Goal: Task Accomplishment & Management: Manage account settings

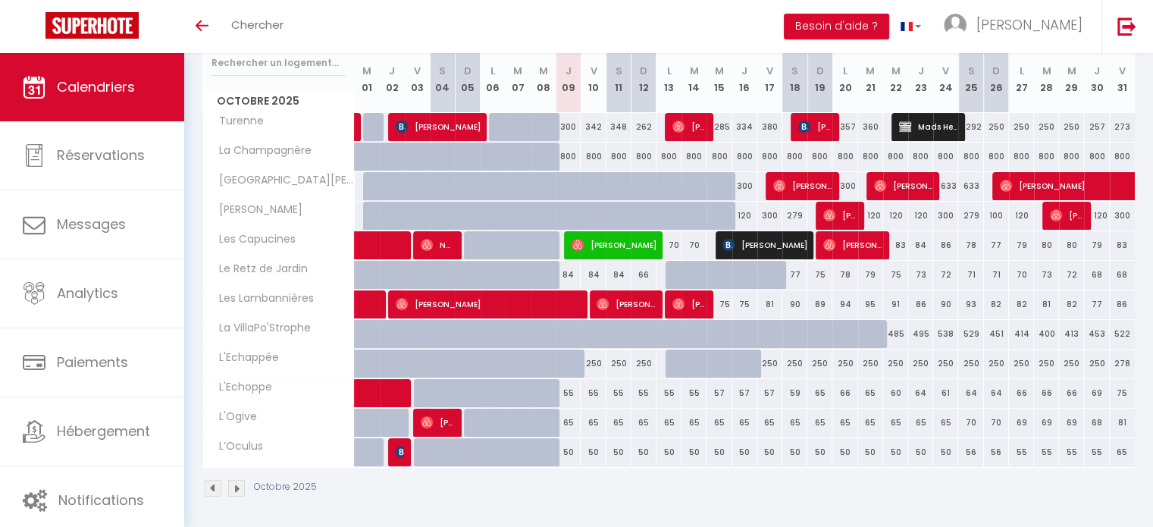
scroll to position [61, 0]
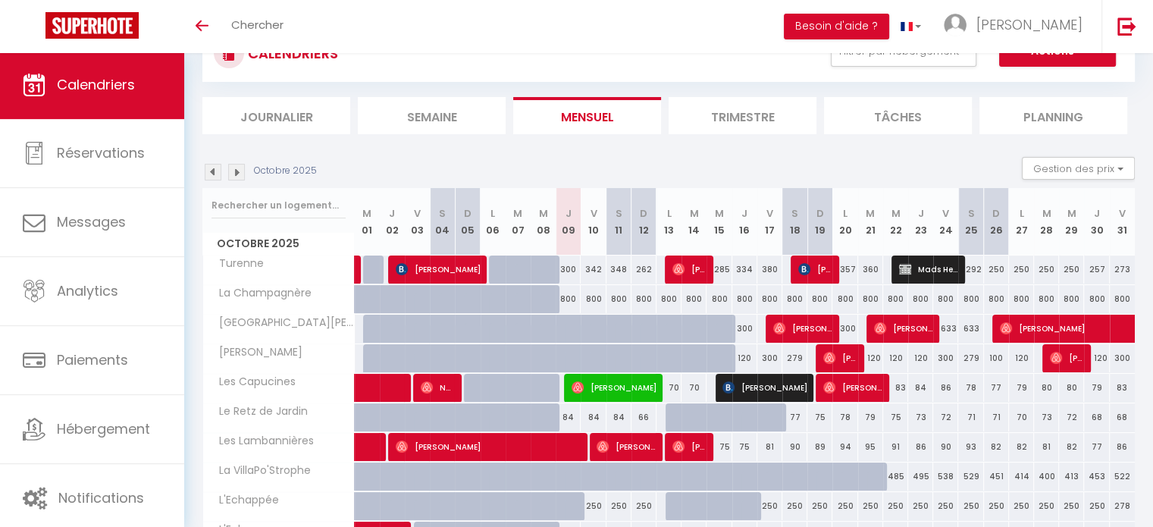
click at [237, 175] on img at bounding box center [236, 172] width 17 height 17
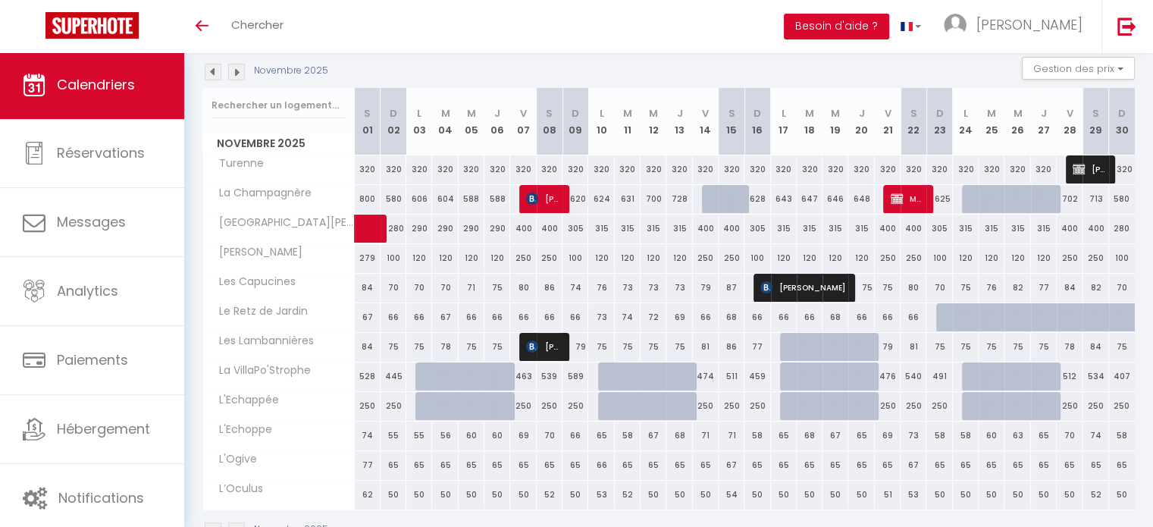
scroll to position [186, 0]
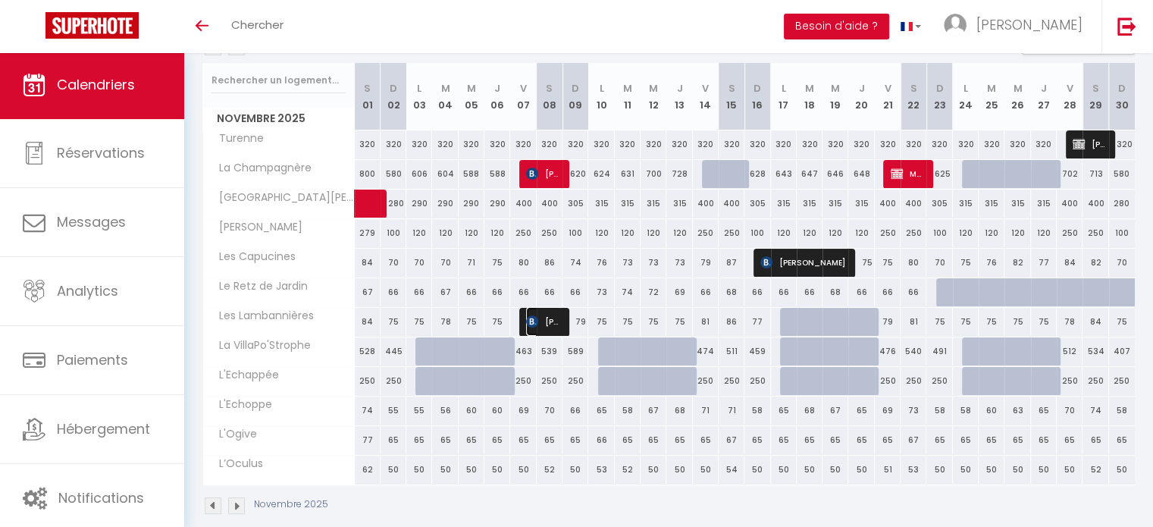
click at [553, 323] on span "[PERSON_NAME]" at bounding box center [543, 321] width 34 height 29
select select "OK"
select select "KO"
select select "0"
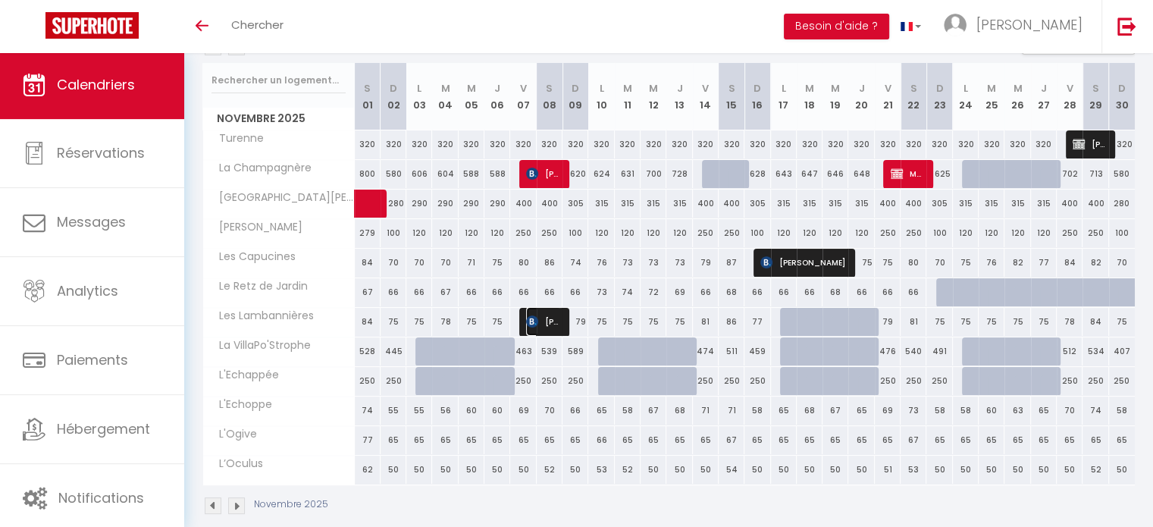
select select "1"
select select
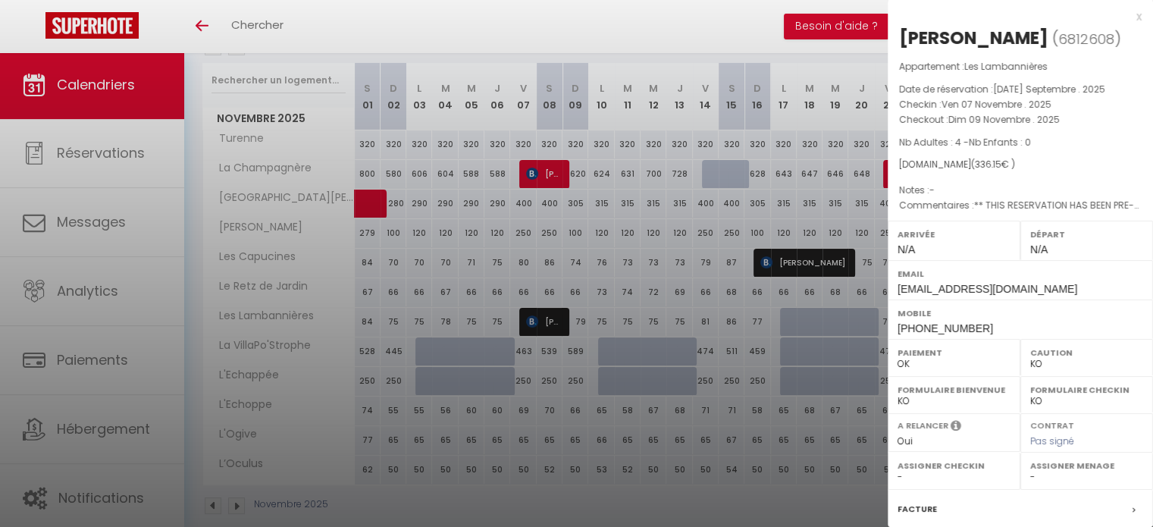
click at [1051, 472] on select "- [PERSON_NAME] [PERSON_NAME] [PERSON_NAME] Aude Ringeard [PERSON_NAME] [PERSON…" at bounding box center [1086, 477] width 113 height 14
select select "51785"
click at [1030, 470] on select "- [PERSON_NAME] [PERSON_NAME] [PERSON_NAME] Aude Ringeard [PERSON_NAME] [PERSON…" at bounding box center [1086, 477] width 113 height 14
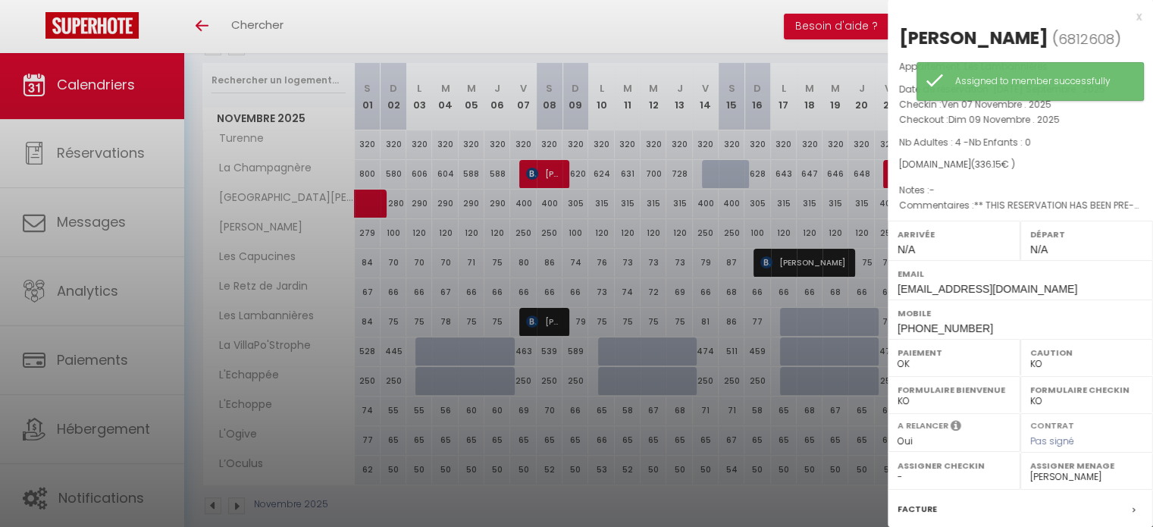
click at [776, 328] on div at bounding box center [576, 263] width 1153 height 527
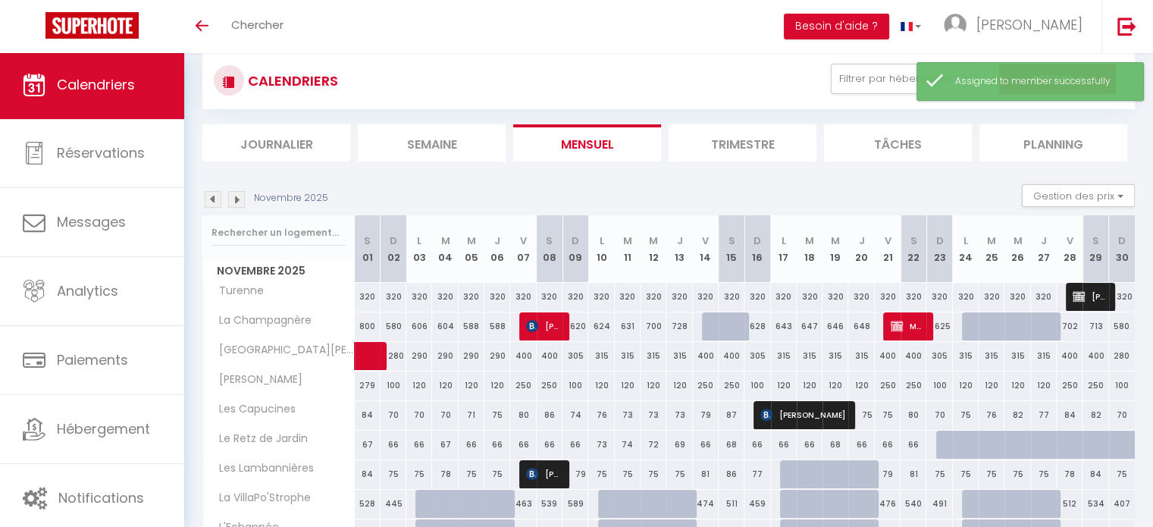
scroll to position [11, 0]
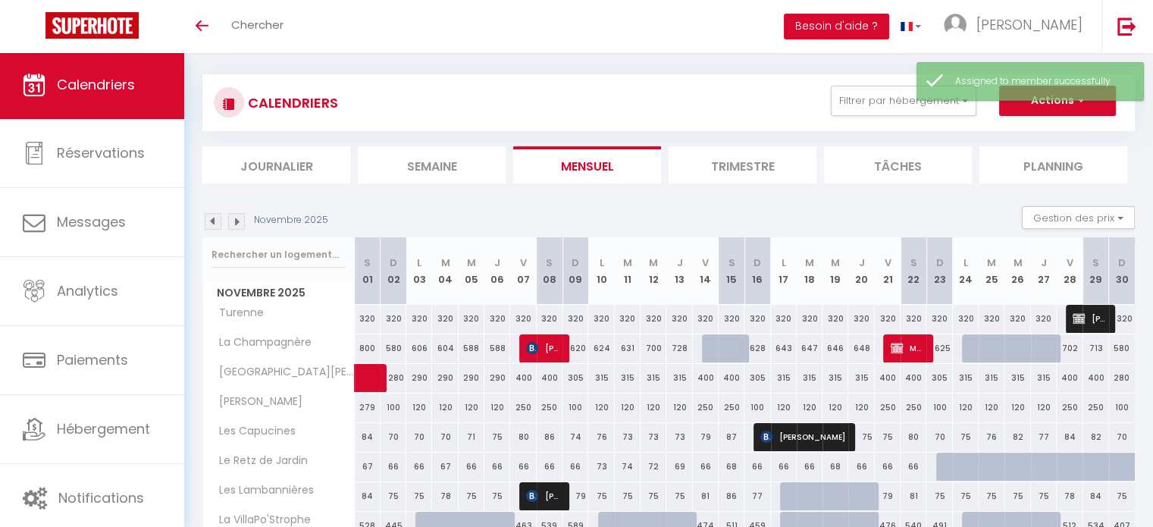
click at [215, 218] on img at bounding box center [213, 221] width 17 height 17
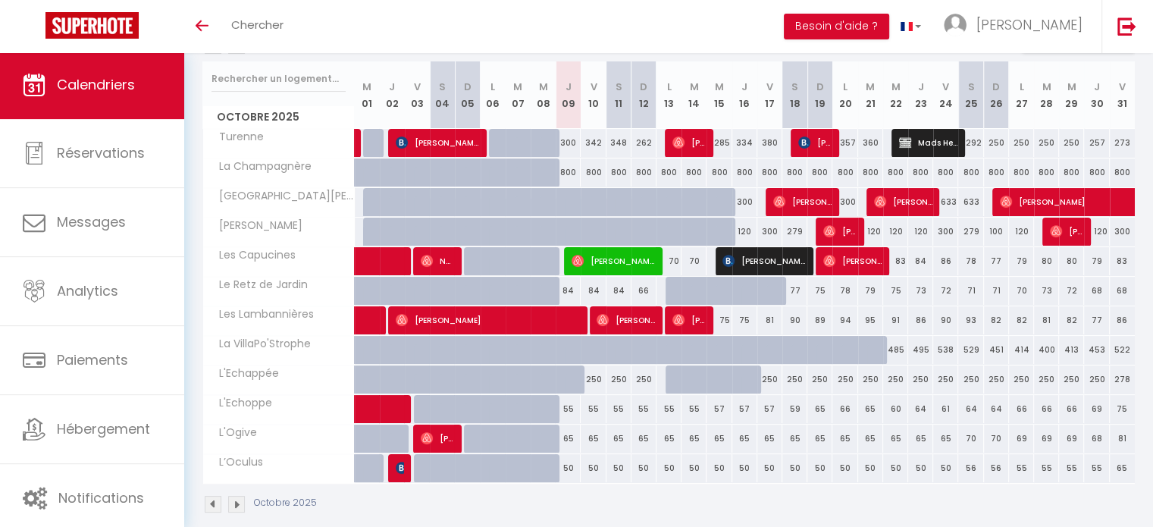
scroll to position [196, 0]
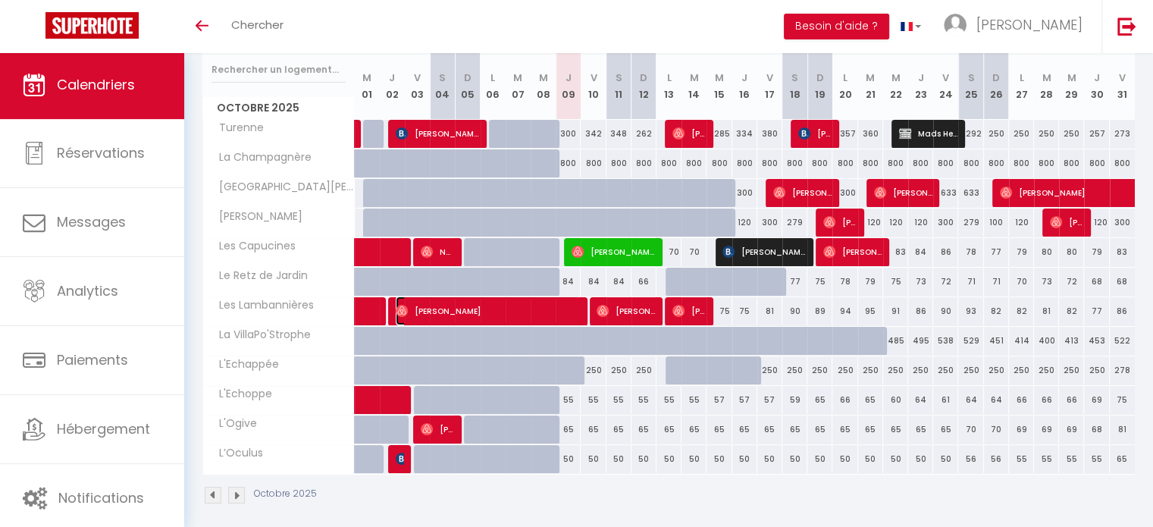
click at [554, 318] on span "[PERSON_NAME]" at bounding box center [487, 310] width 183 height 29
select select "OK"
select select "52780"
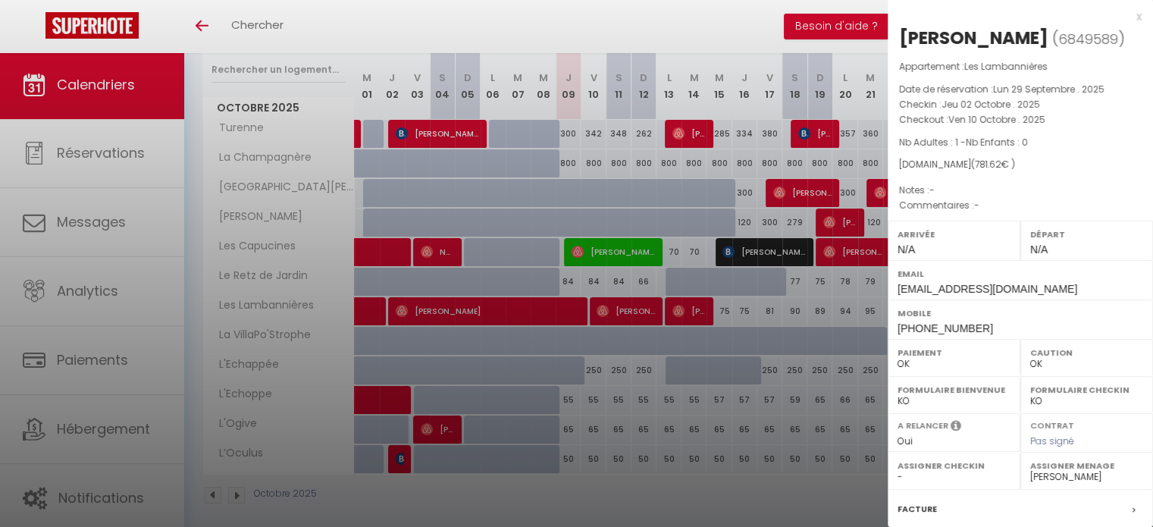
click at [652, 406] on div at bounding box center [576, 263] width 1153 height 527
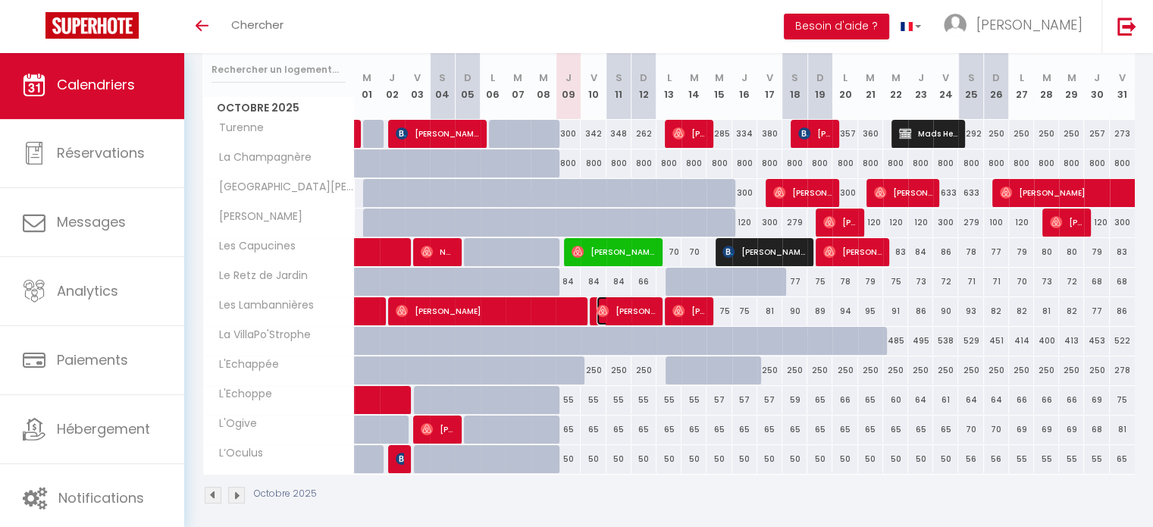
click at [644, 310] on span "[PERSON_NAME]" at bounding box center [626, 310] width 58 height 29
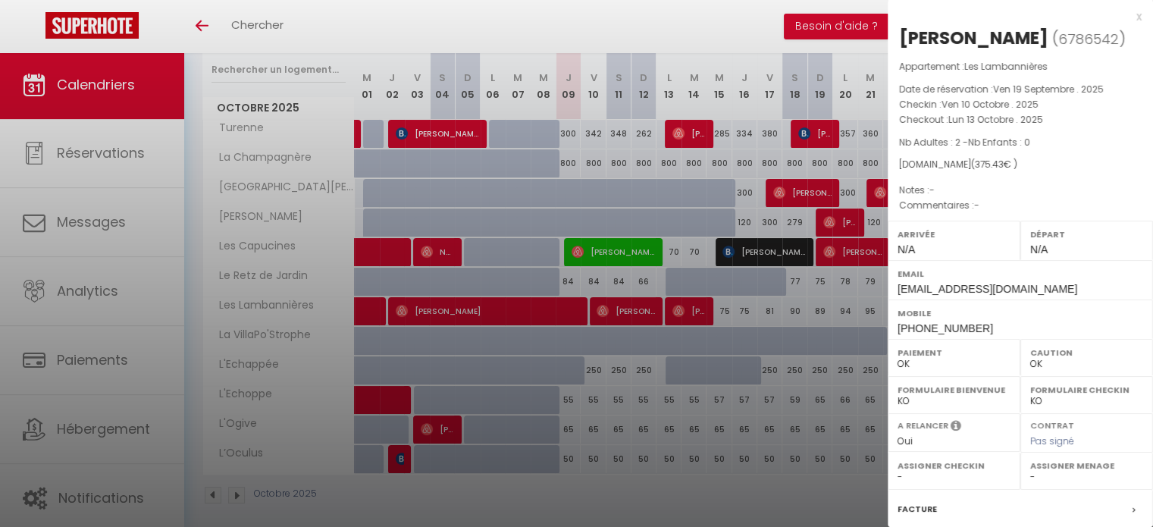
click at [752, 441] on div at bounding box center [576, 263] width 1153 height 527
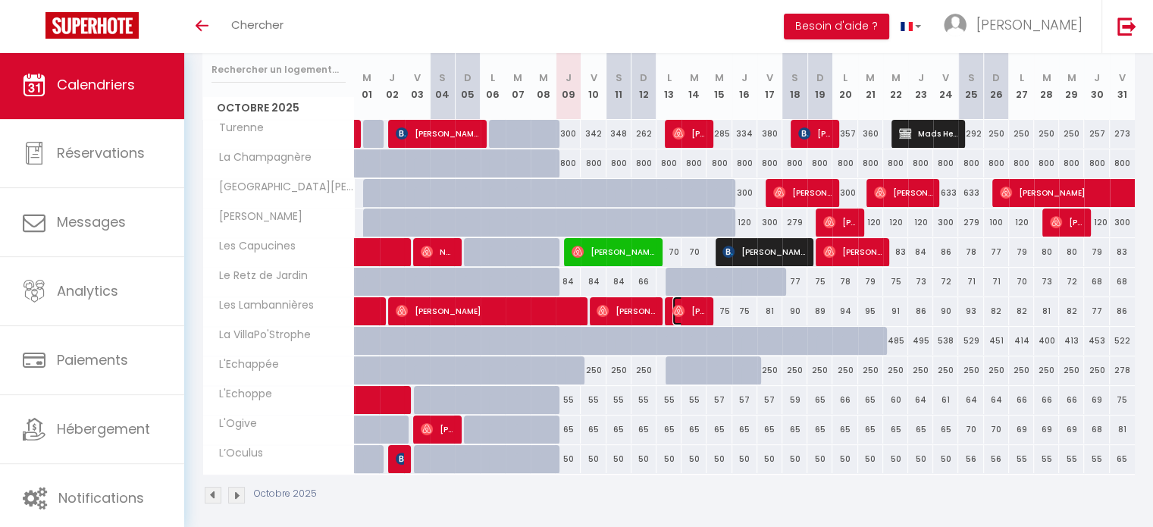
click at [688, 314] on span "[PERSON_NAME]" at bounding box center [689, 310] width 33 height 29
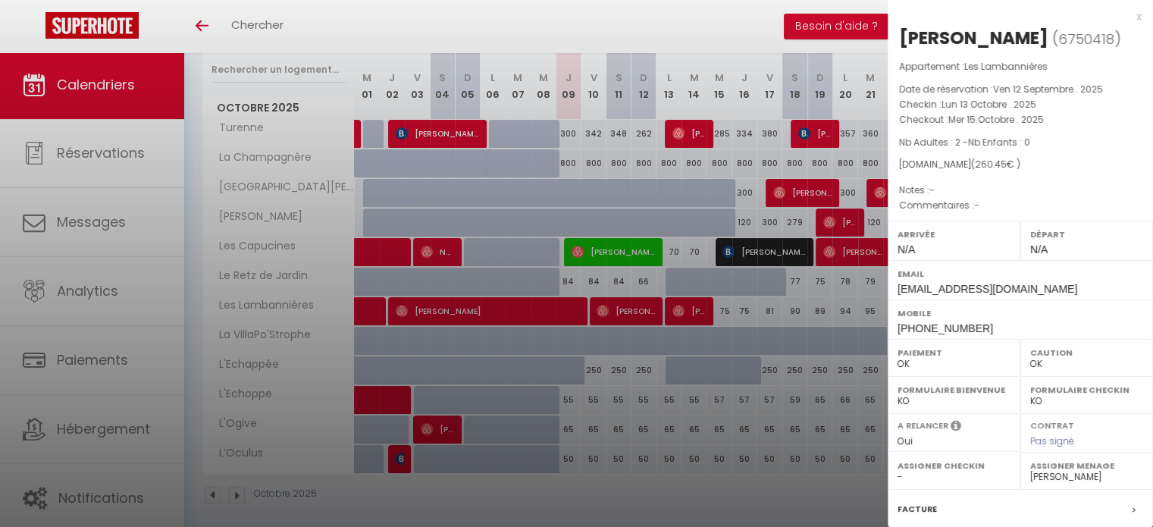
click at [779, 419] on div at bounding box center [576, 263] width 1153 height 527
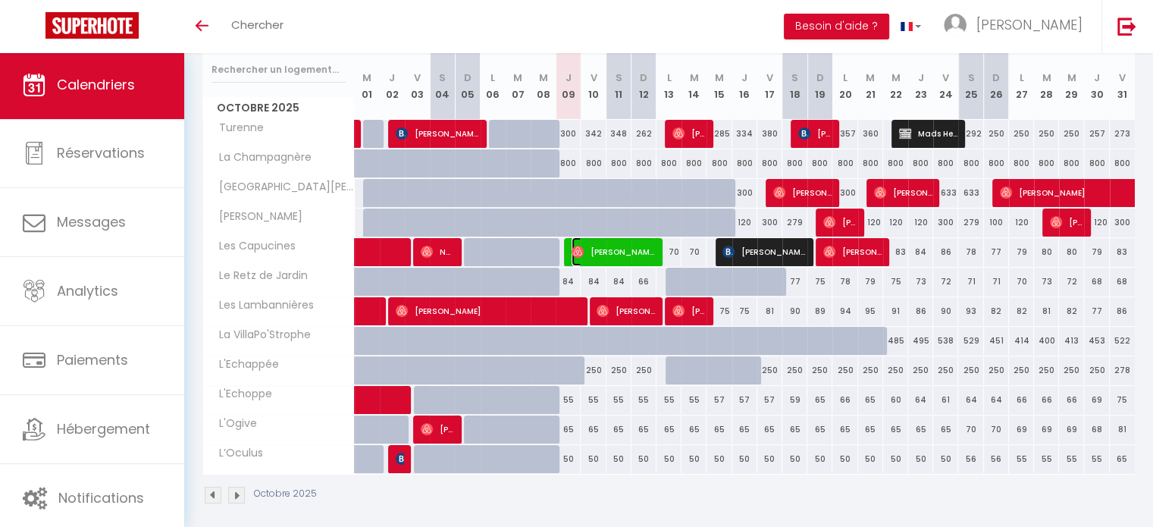
click at [626, 248] on span "[PERSON_NAME]" at bounding box center [613, 251] width 83 height 29
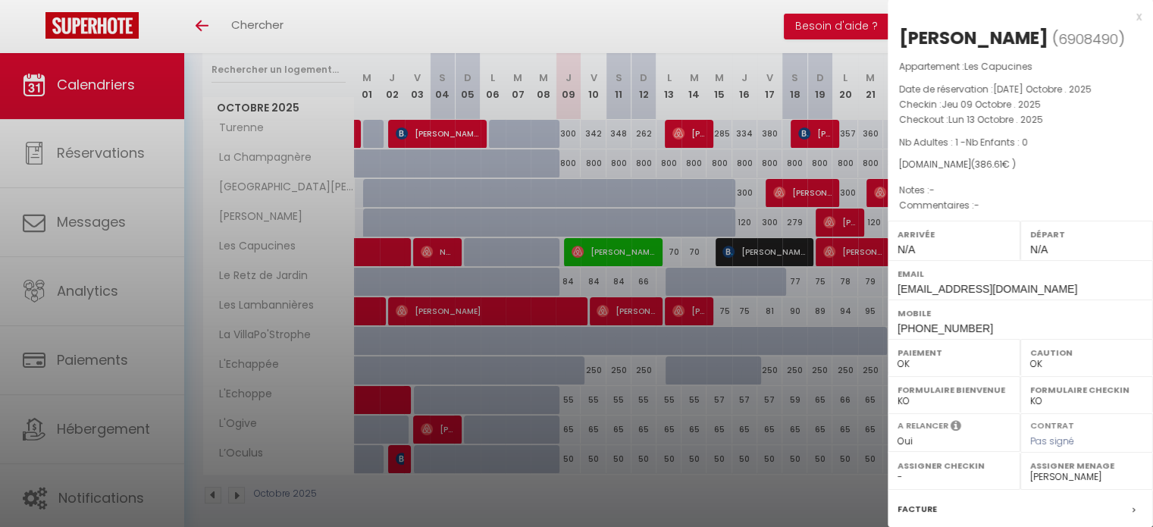
click at [740, 409] on div at bounding box center [576, 263] width 1153 height 527
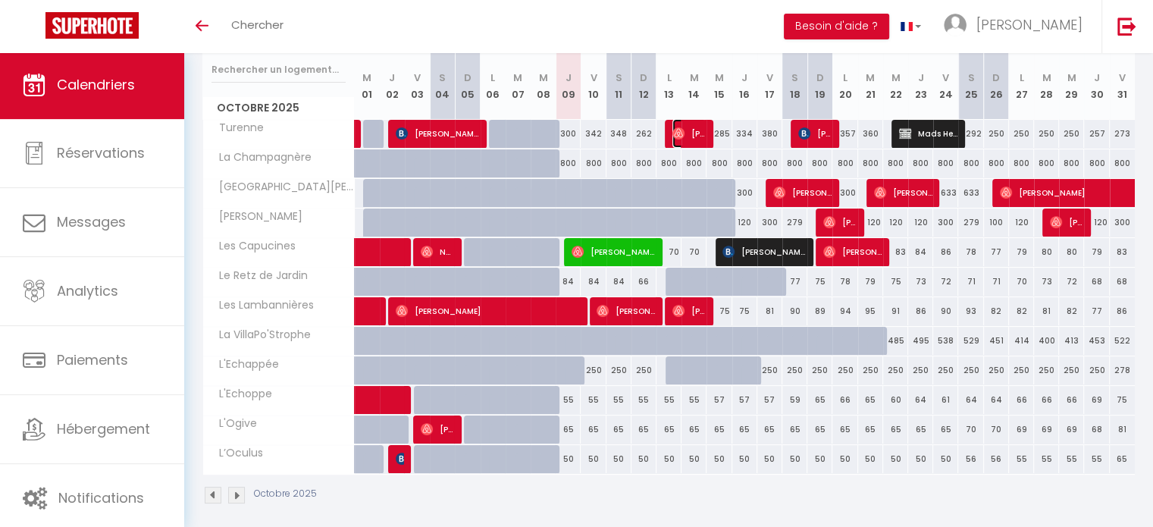
click at [689, 140] on span "[PERSON_NAME]" at bounding box center [689, 133] width 33 height 29
select select "51785"
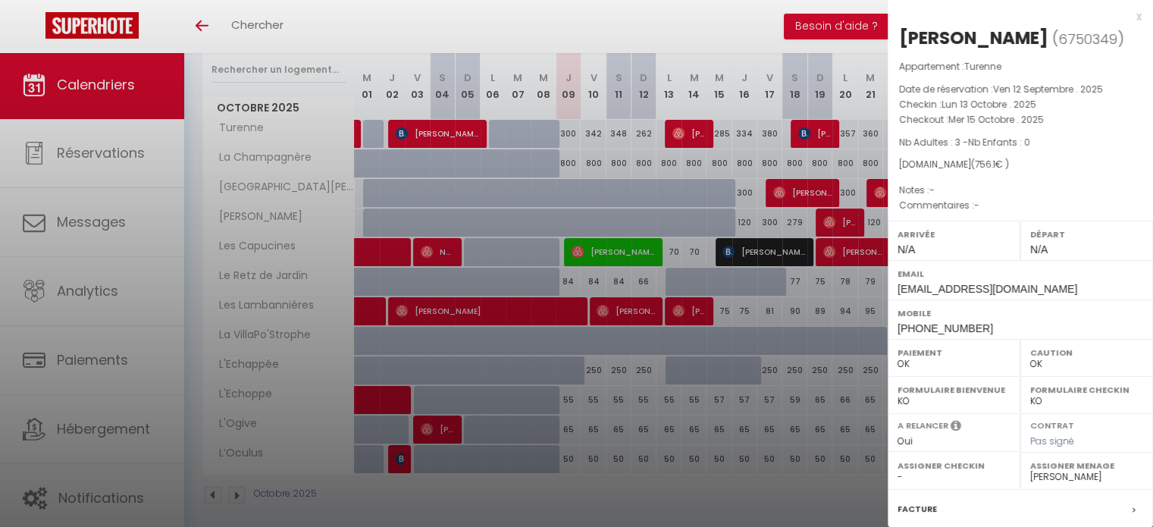
click at [738, 331] on div at bounding box center [576, 263] width 1153 height 527
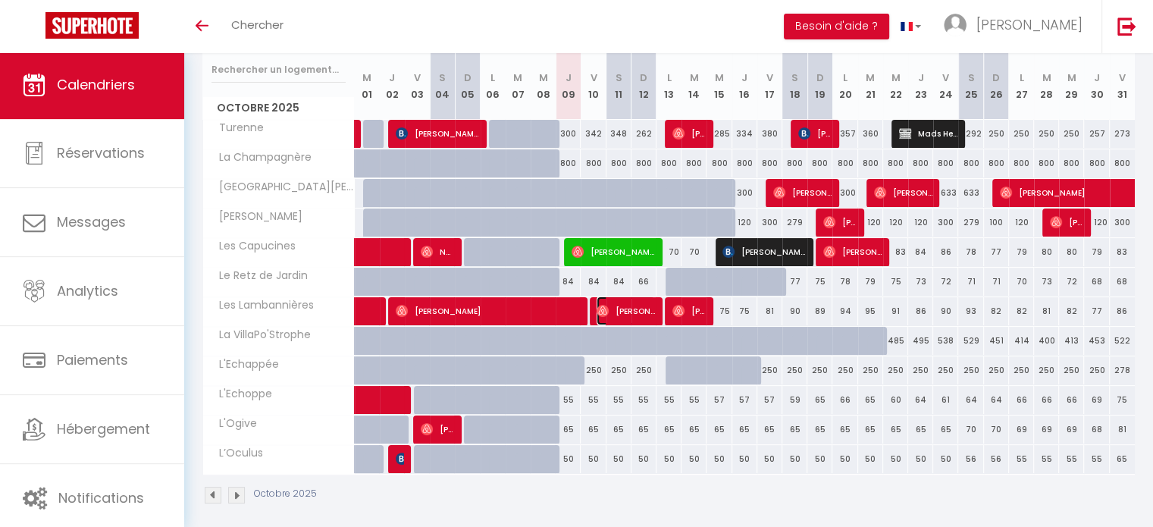
click at [609, 309] on span "[PERSON_NAME]" at bounding box center [626, 310] width 58 height 29
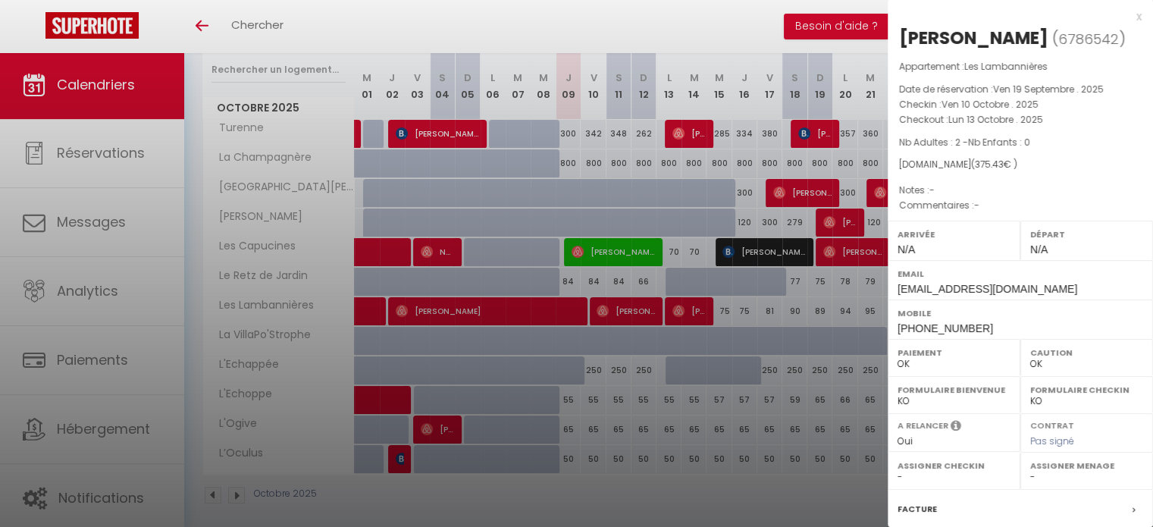
click at [1050, 478] on select "- [PERSON_NAME] [PERSON_NAME] [PERSON_NAME] Aude Ringeard [PERSON_NAME] [PERSON…" at bounding box center [1086, 477] width 113 height 14
select select "52780"
click at [1030, 470] on select "- [PERSON_NAME] [PERSON_NAME] [PERSON_NAME] Aude Ringeard [PERSON_NAME] [PERSON…" at bounding box center [1086, 477] width 113 height 14
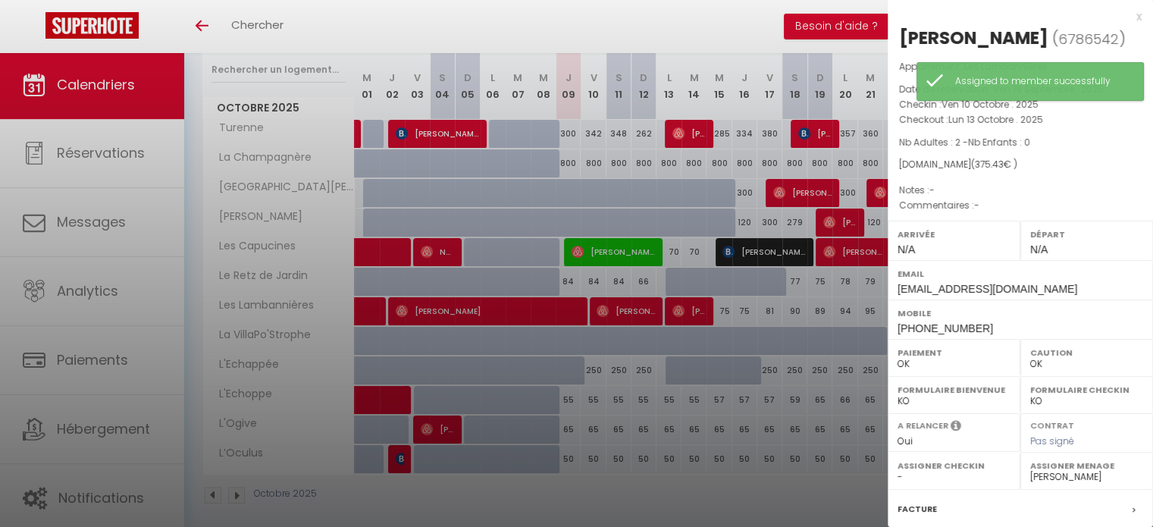
click at [742, 409] on div at bounding box center [576, 263] width 1153 height 527
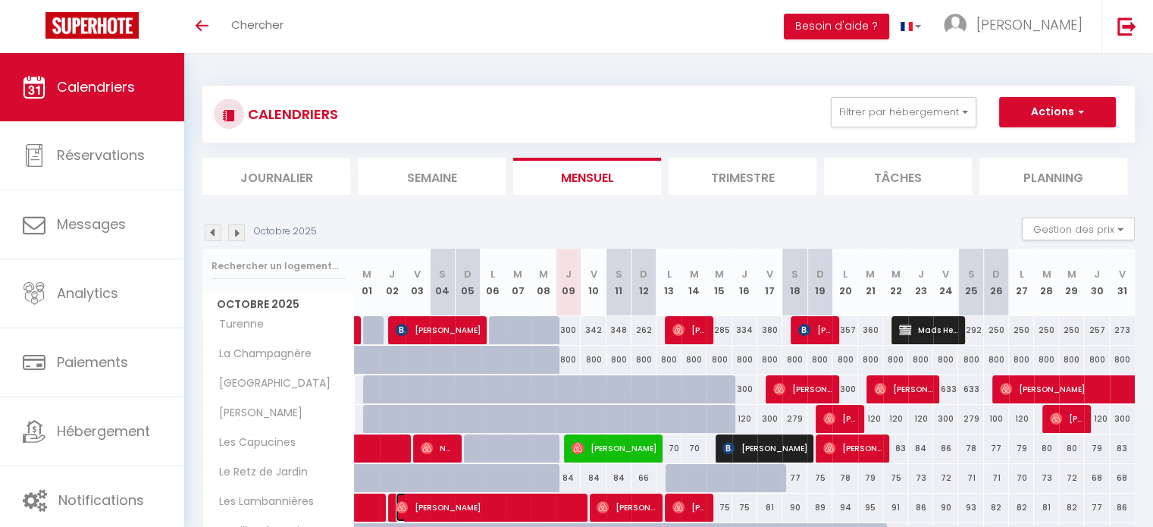
click at [536, 503] on span "[PERSON_NAME]" at bounding box center [490, 507] width 189 height 29
select select "OK"
select select "0"
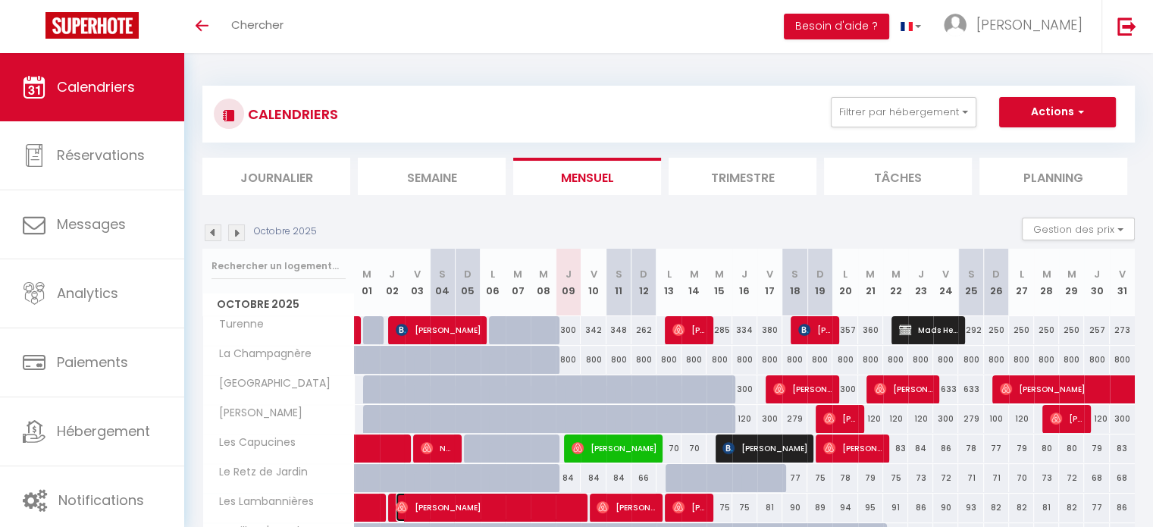
select select "1"
select select
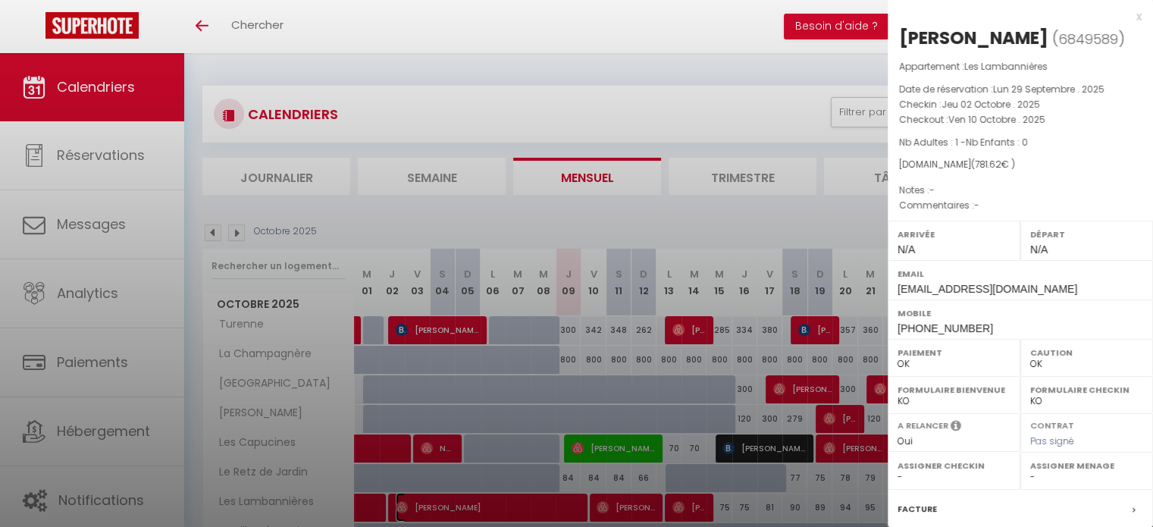
select select "52780"
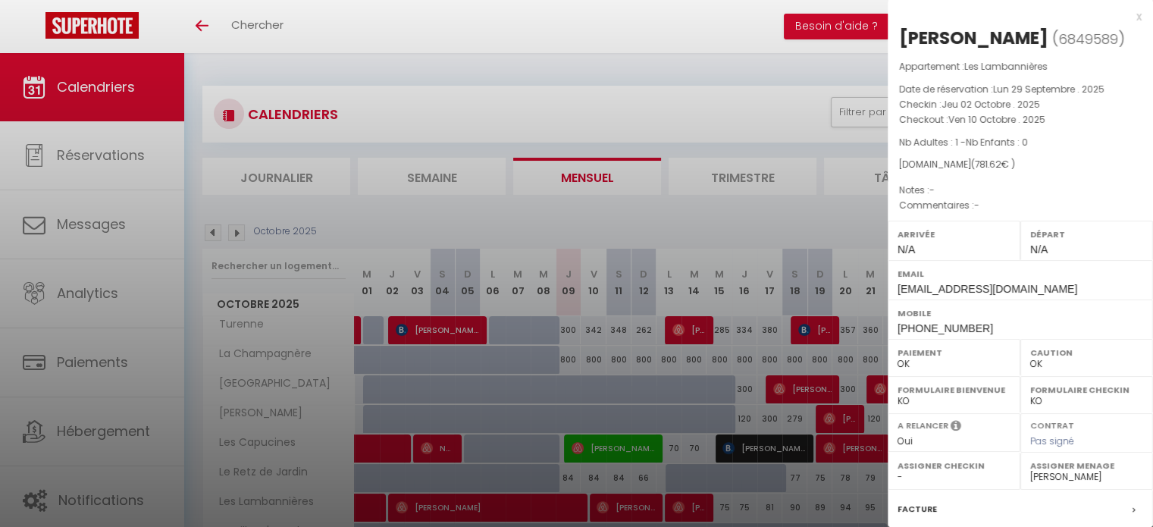
click at [55, 220] on div at bounding box center [576, 263] width 1153 height 527
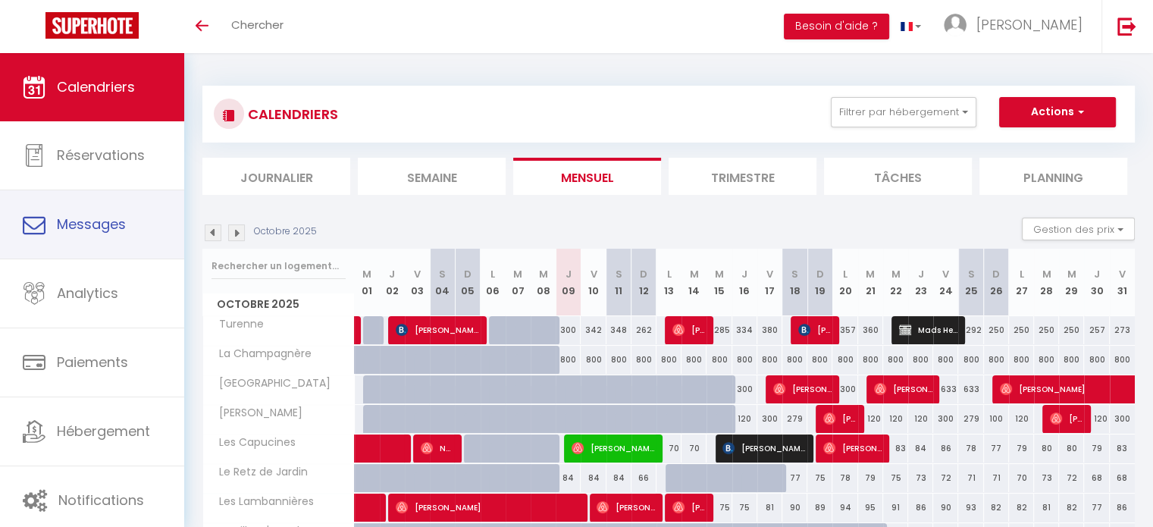
click at [55, 220] on link "Messages" at bounding box center [92, 224] width 184 height 68
select select "message"
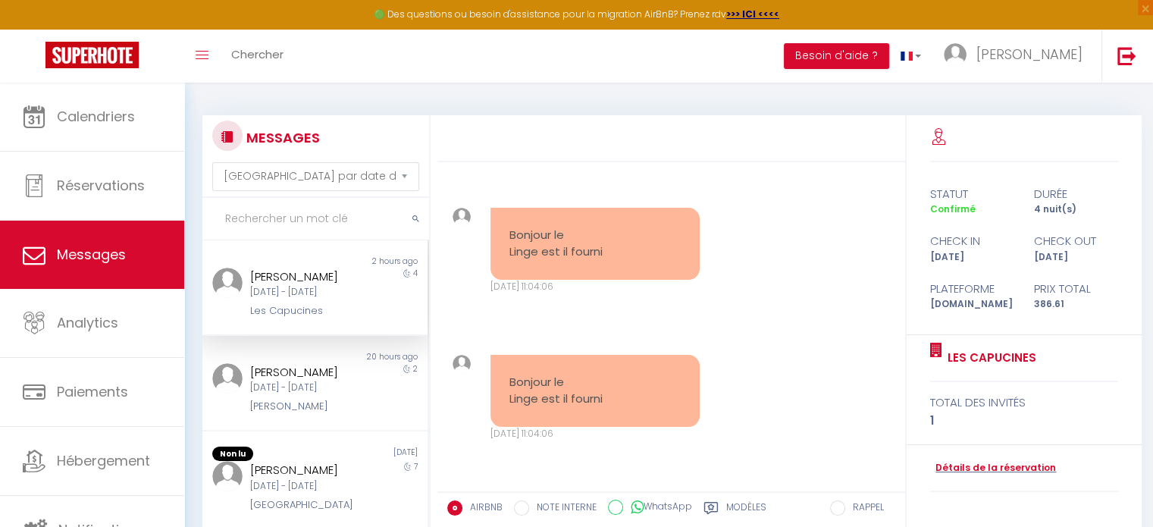
scroll to position [2971, 0]
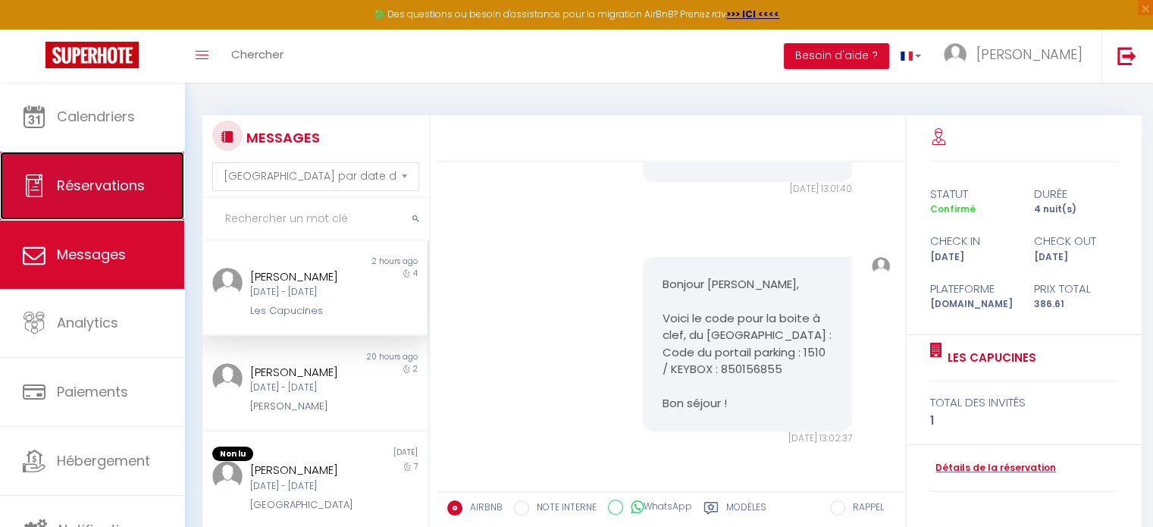
click at [102, 215] on link "Réservations" at bounding box center [92, 186] width 184 height 68
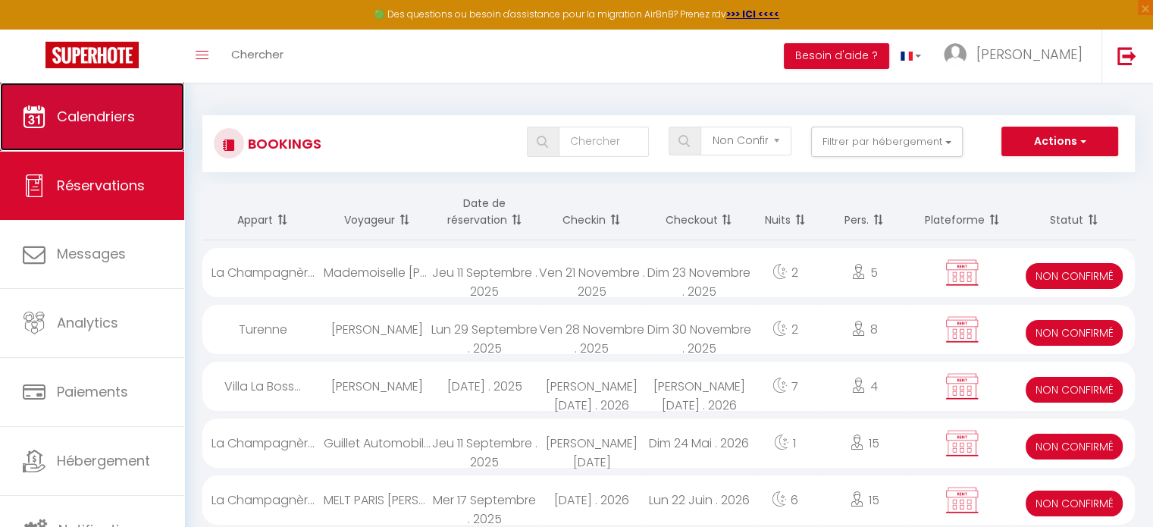
click at [70, 114] on span "Calendriers" at bounding box center [96, 116] width 78 height 19
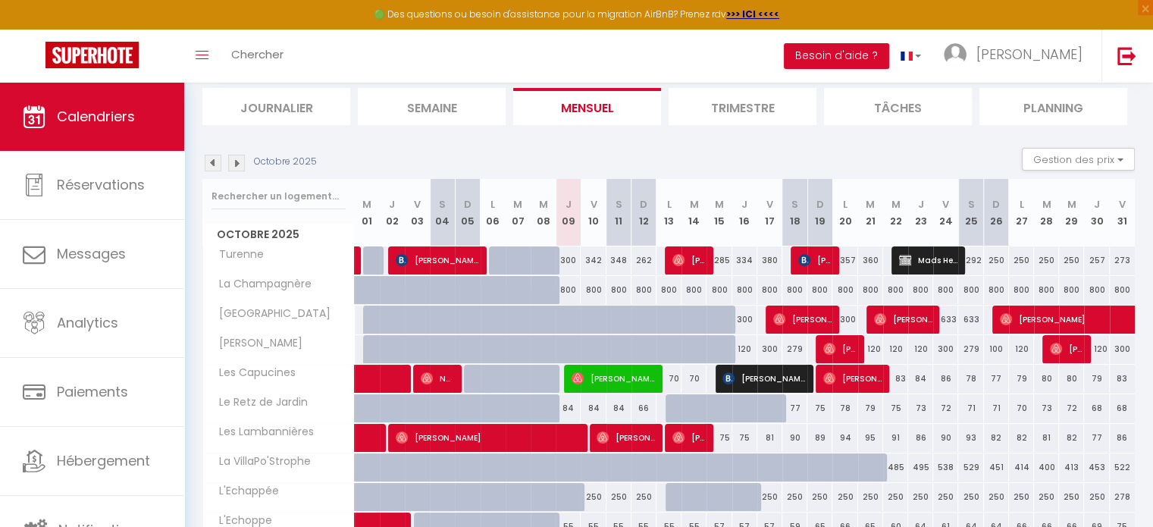
scroll to position [100, 0]
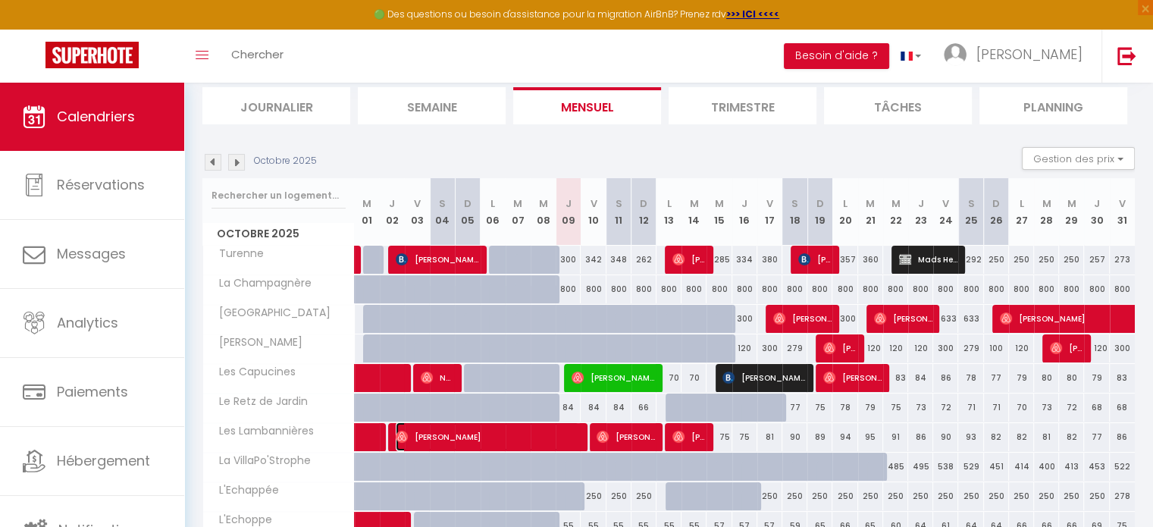
click at [535, 434] on span "[PERSON_NAME]" at bounding box center [487, 436] width 183 height 29
select select "OK"
select select "0"
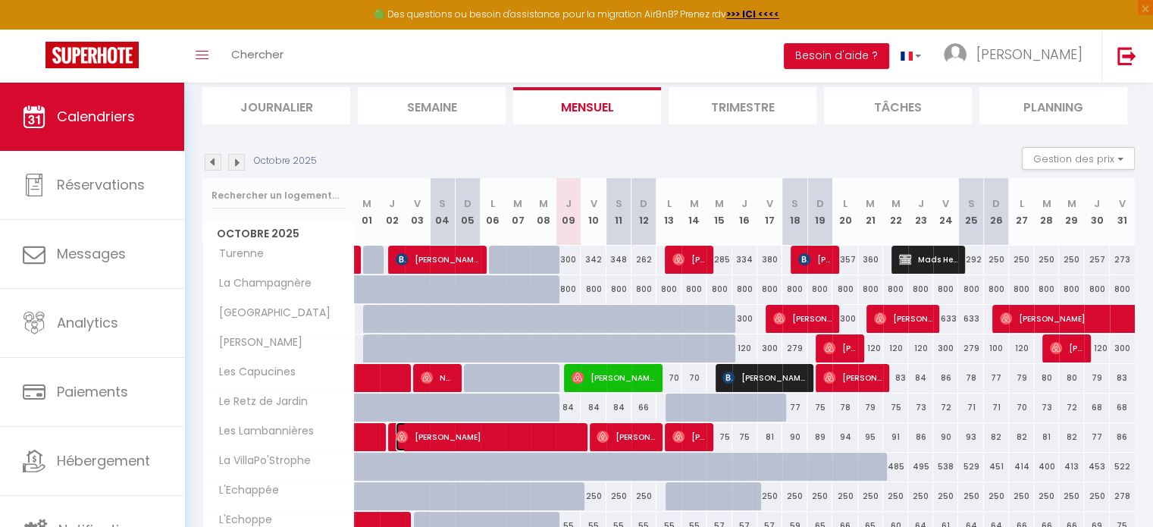
select select "1"
select select
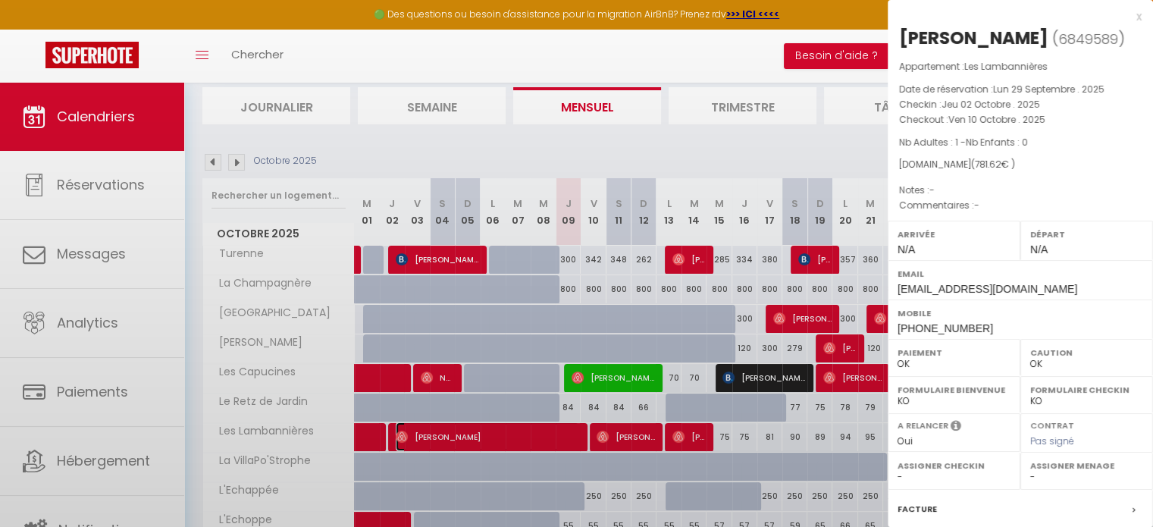
select select "52780"
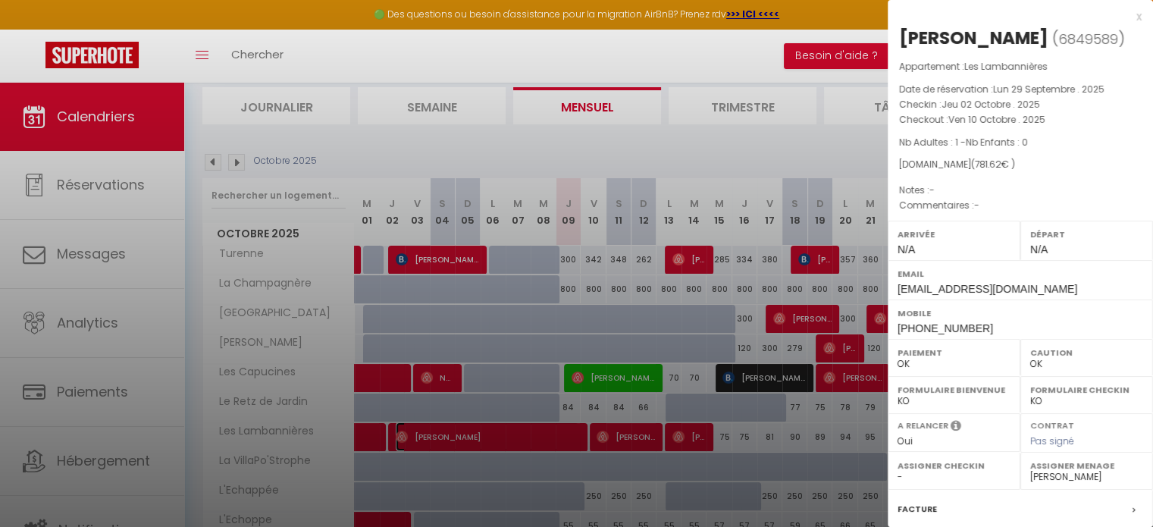
scroll to position [177, 0]
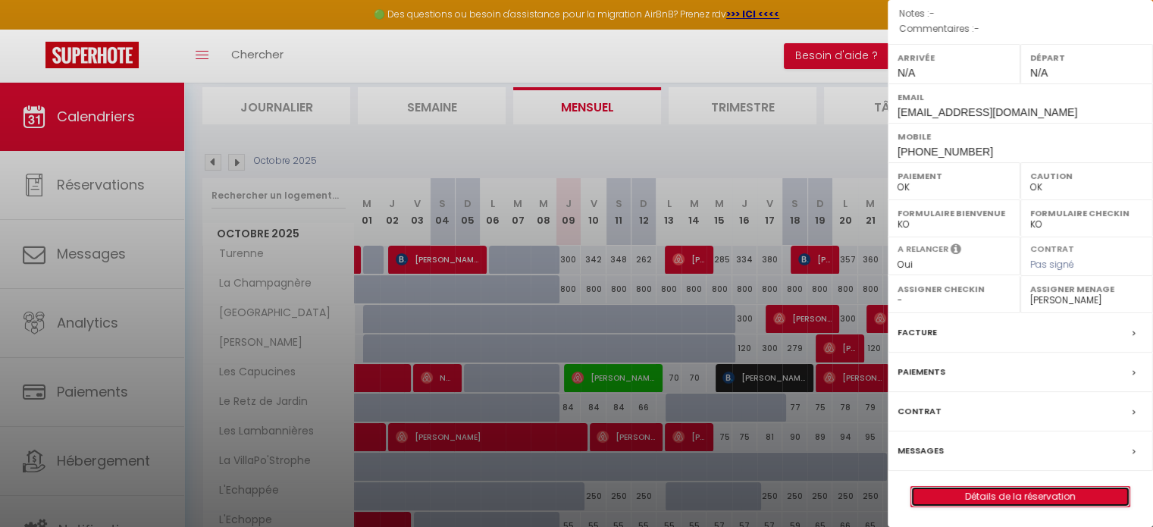
click at [966, 490] on link "Détails de la réservation" at bounding box center [1020, 497] width 218 height 20
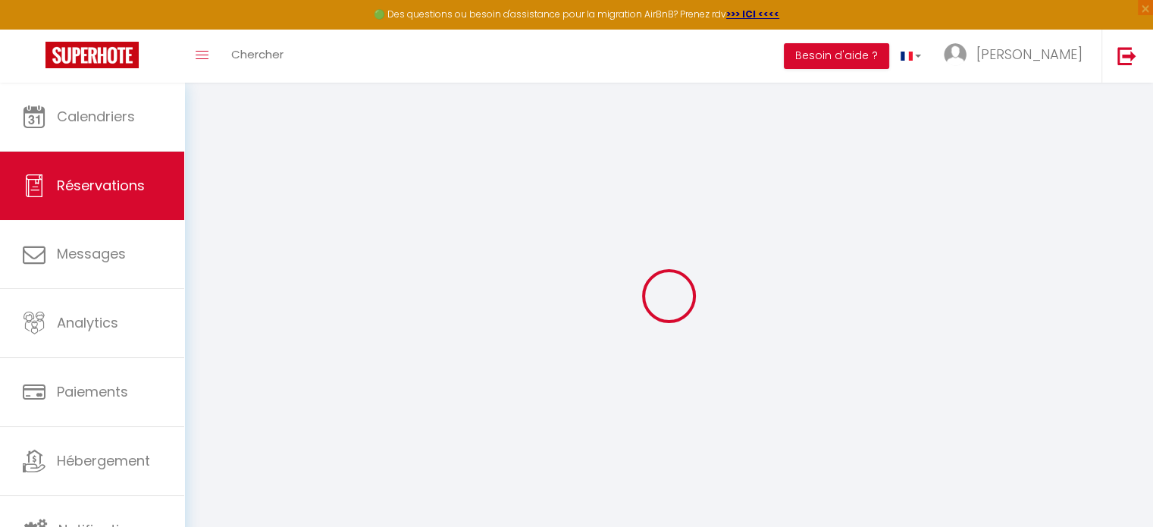
type input "Steeve"
type input "Galisson"
type input "[EMAIL_ADDRESS][DOMAIN_NAME]"
type input "[PHONE_NUMBER]"
select select
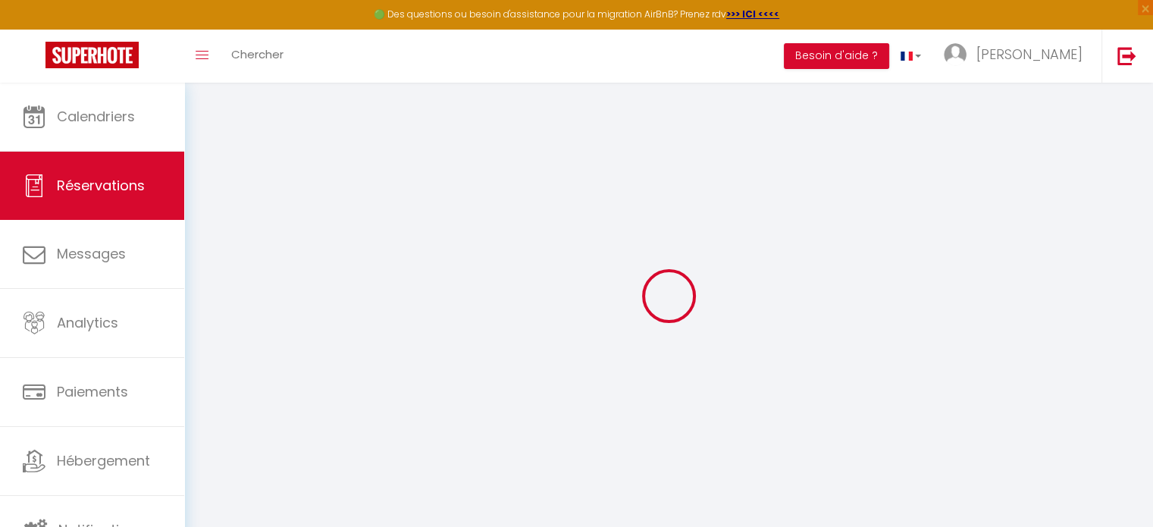
type input "133.92"
select select "74643"
select select "1"
select select
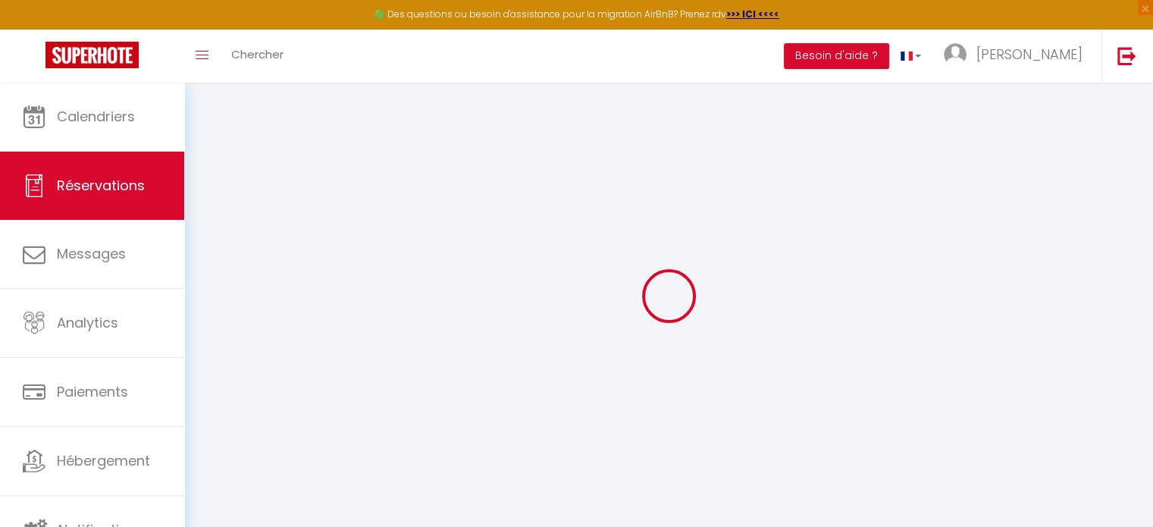
type input "1"
select select "12"
select select
type input "684"
checkbox input "false"
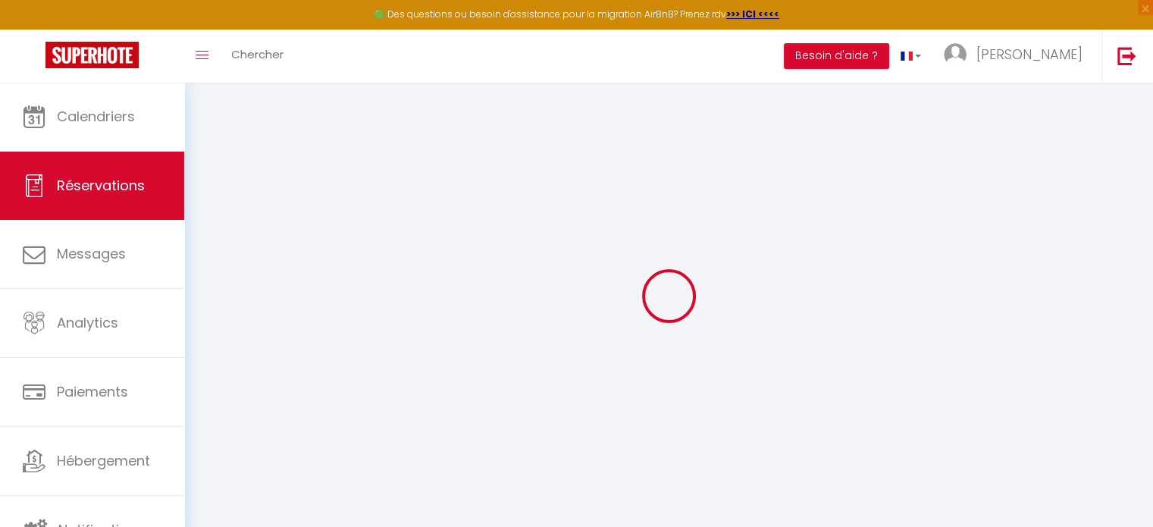
type input "0"
select select "1"
type input "0"
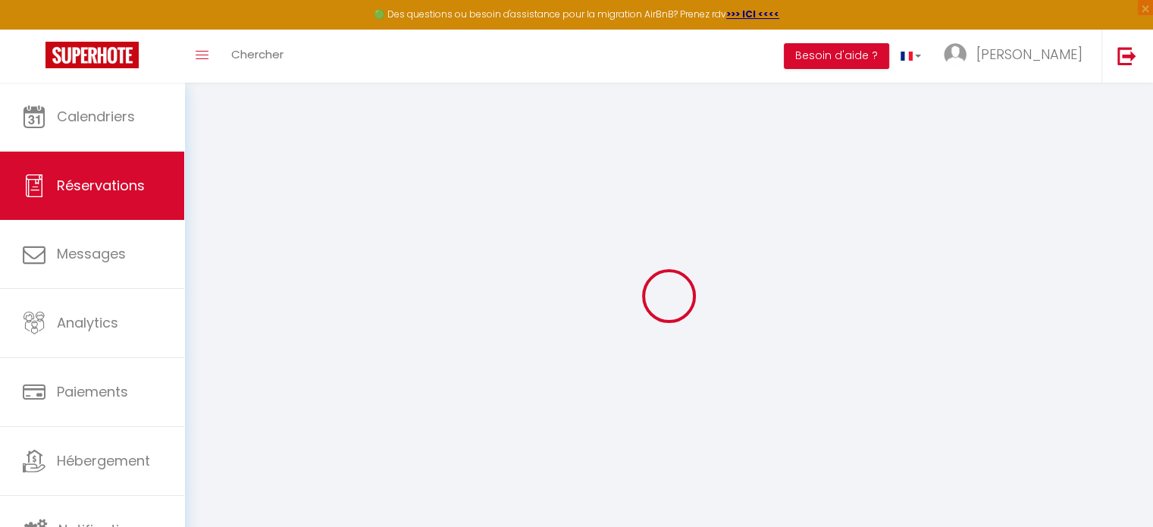
select select
select select "15"
checkbox input "false"
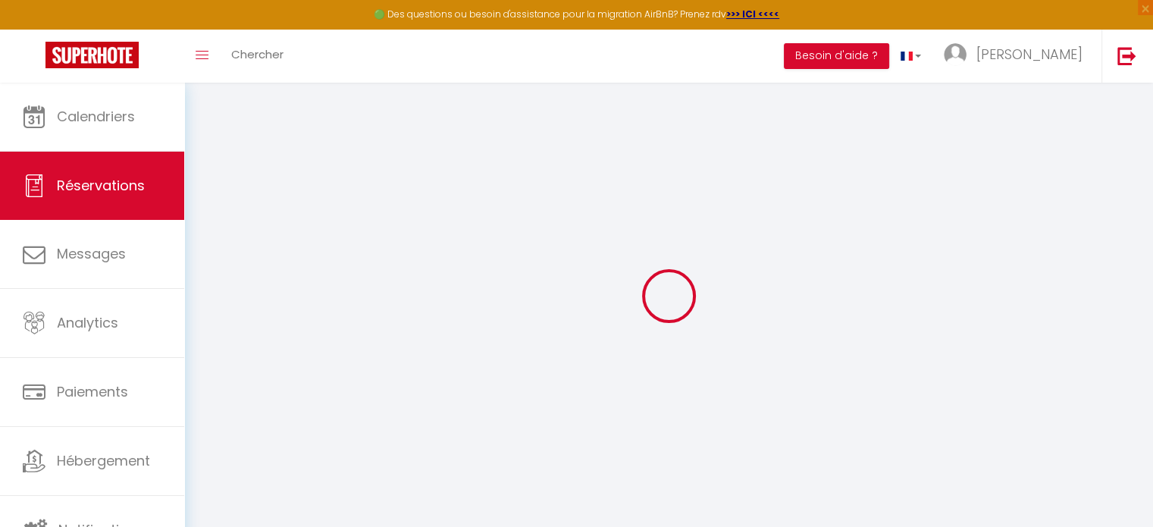
select select
checkbox input "false"
select select
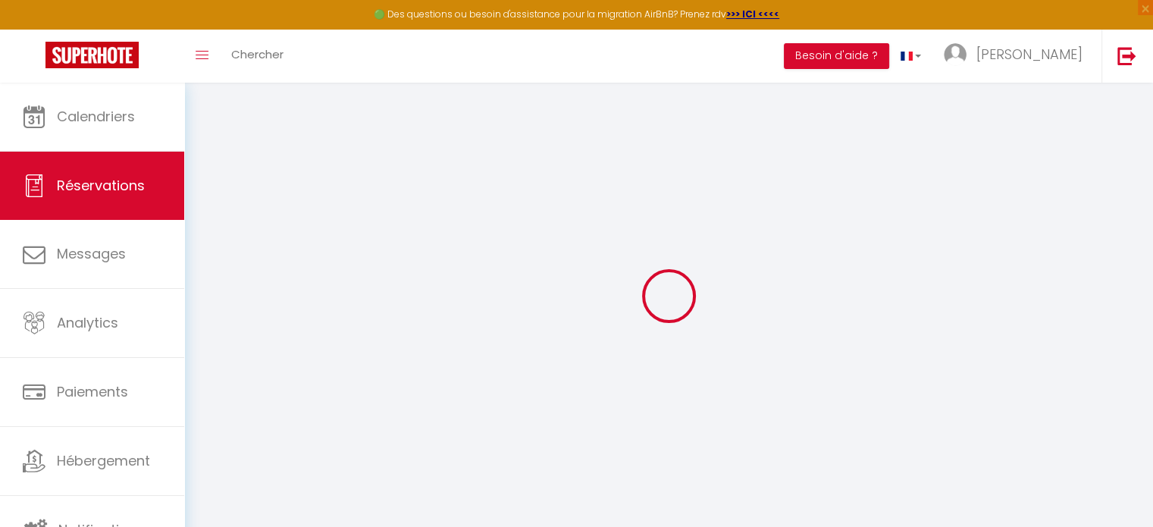
select select
checkbox input "false"
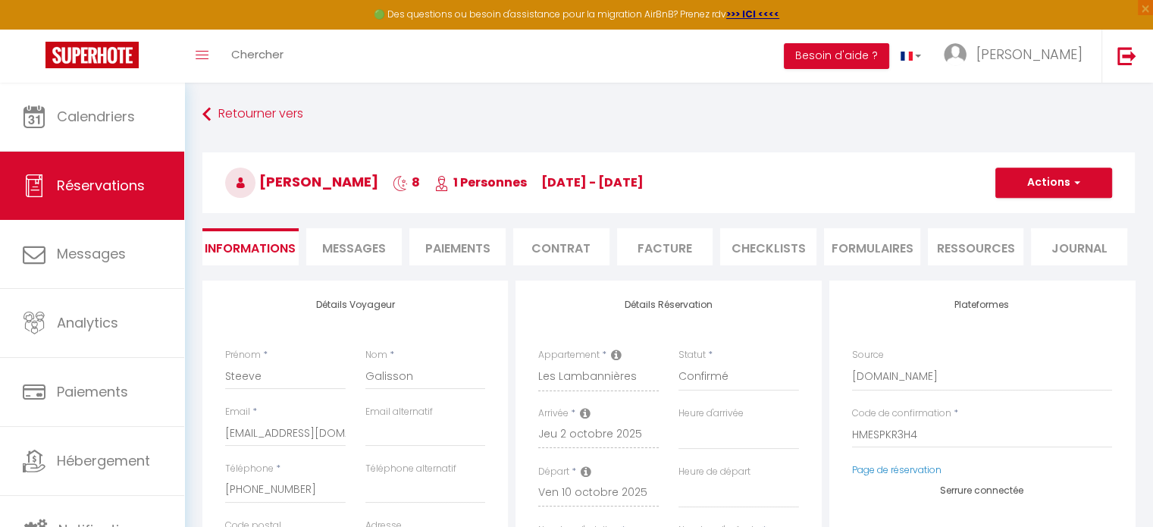
select select
type input "60"
type input "37.62"
select select
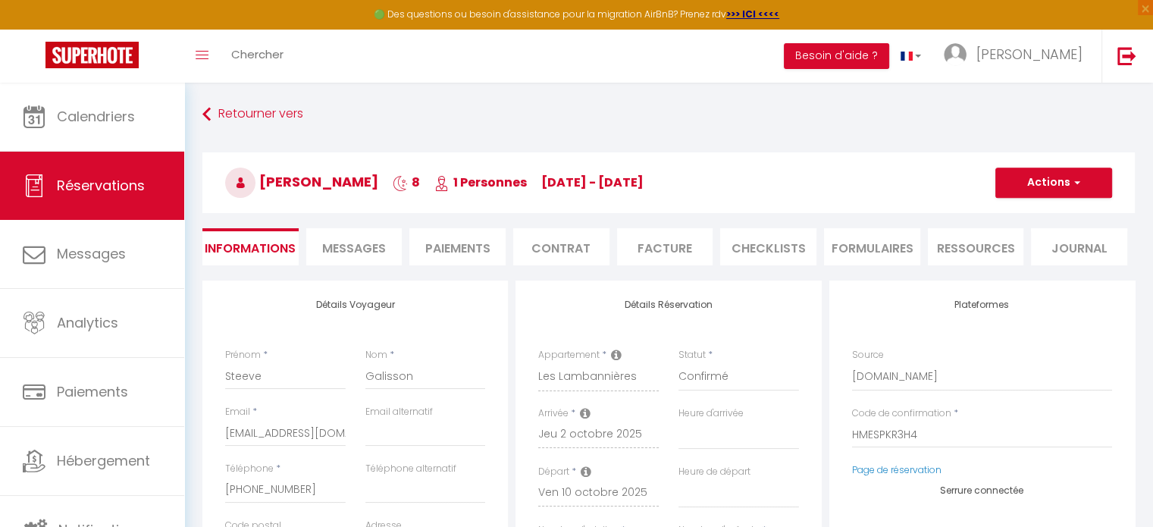
checkbox input "false"
select select
checkbox input "false"
select select
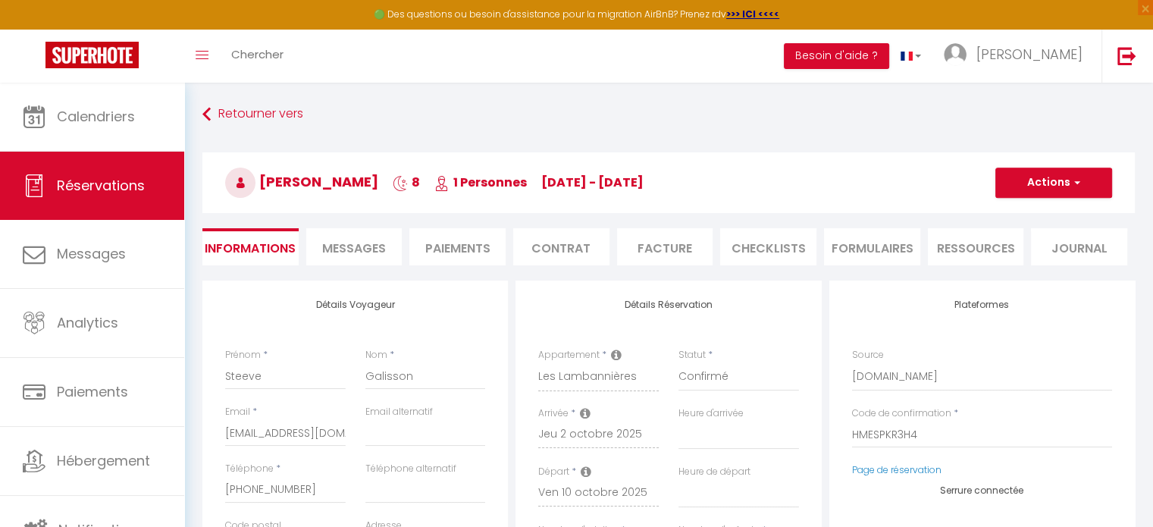
click at [347, 243] on span "Messages" at bounding box center [354, 248] width 64 height 17
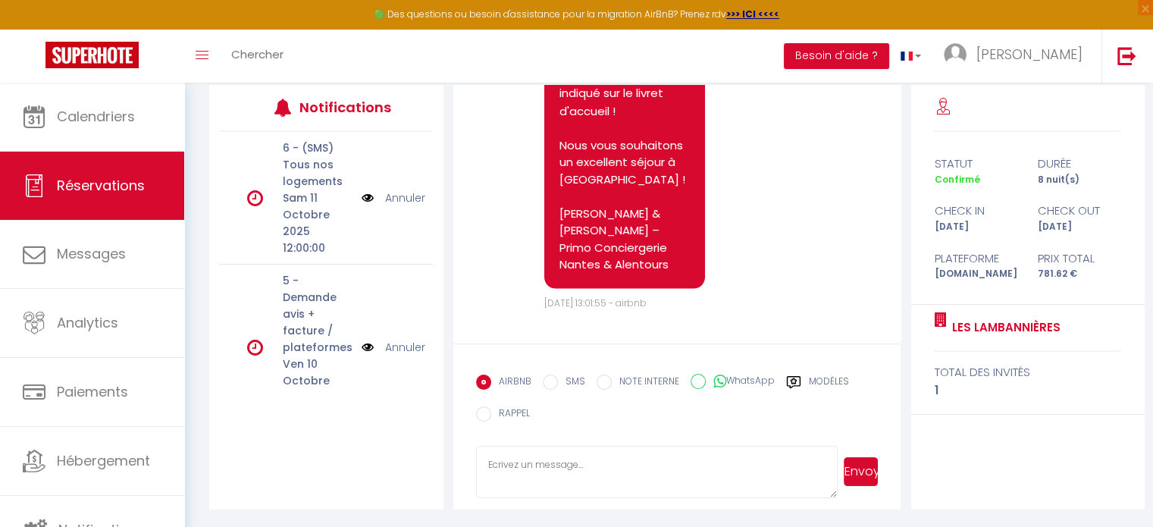
scroll to position [3327, 0]
click at [582, 457] on textarea at bounding box center [657, 472] width 362 height 53
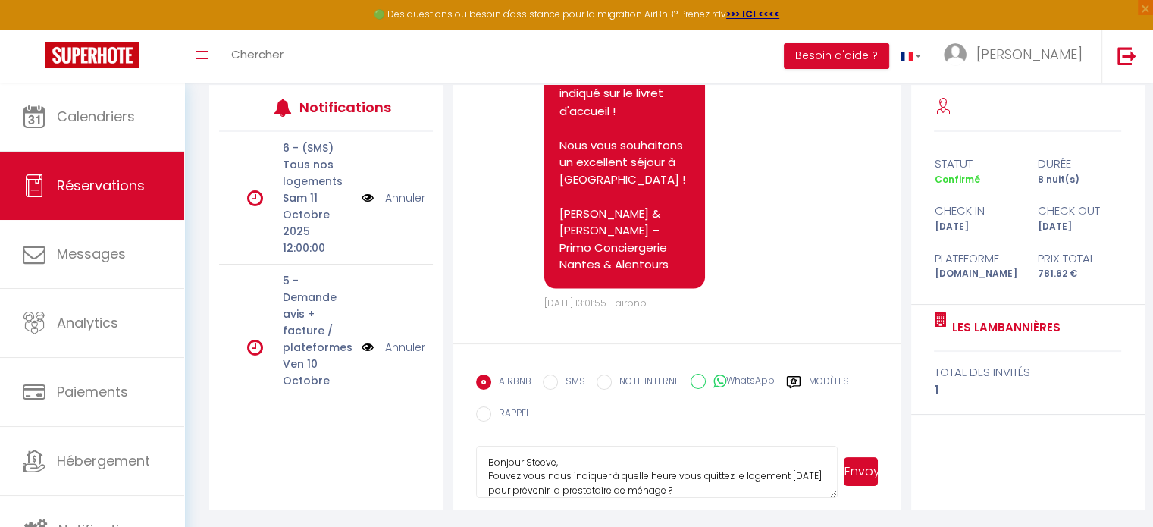
scroll to position [17, 0]
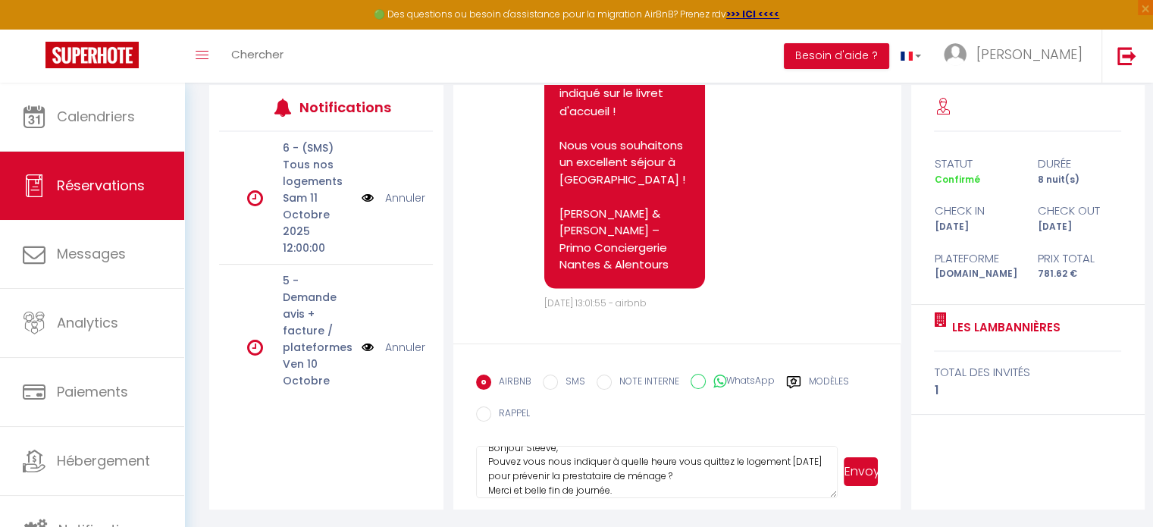
type textarea "Bonjour Steeve, Pouvez vous nous indiquer à quelle heure vous quittez le logeme…"
click at [863, 478] on button "Envoyer" at bounding box center [861, 471] width 34 height 29
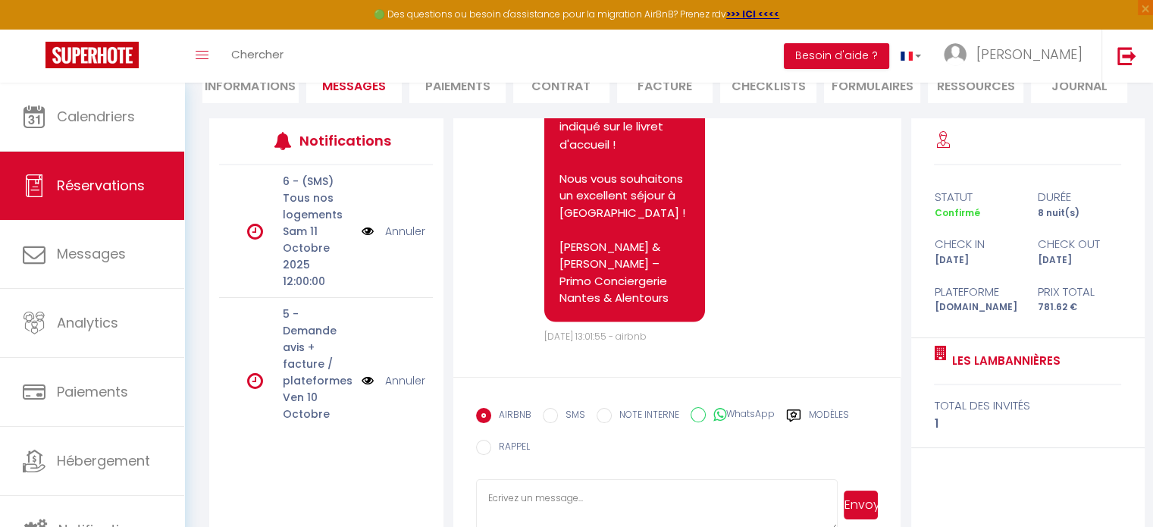
scroll to position [0, 0]
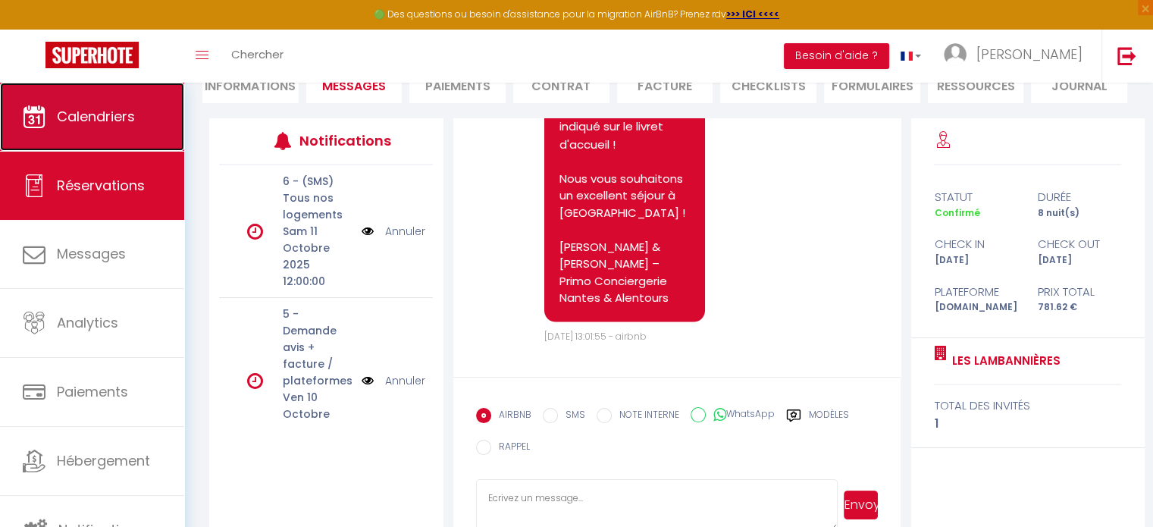
click at [74, 127] on link "Calendriers" at bounding box center [92, 117] width 184 height 68
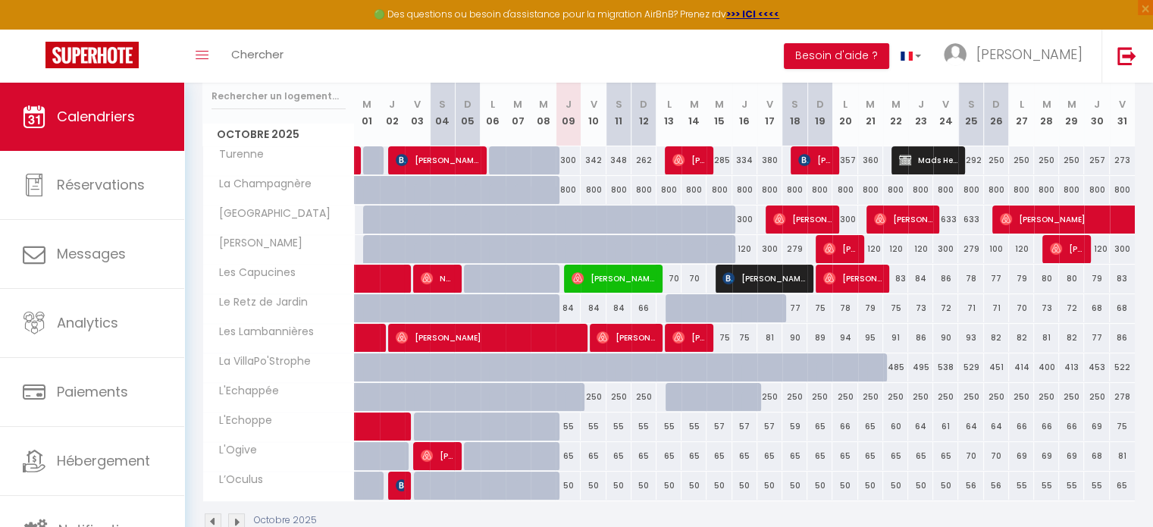
scroll to position [197, 0]
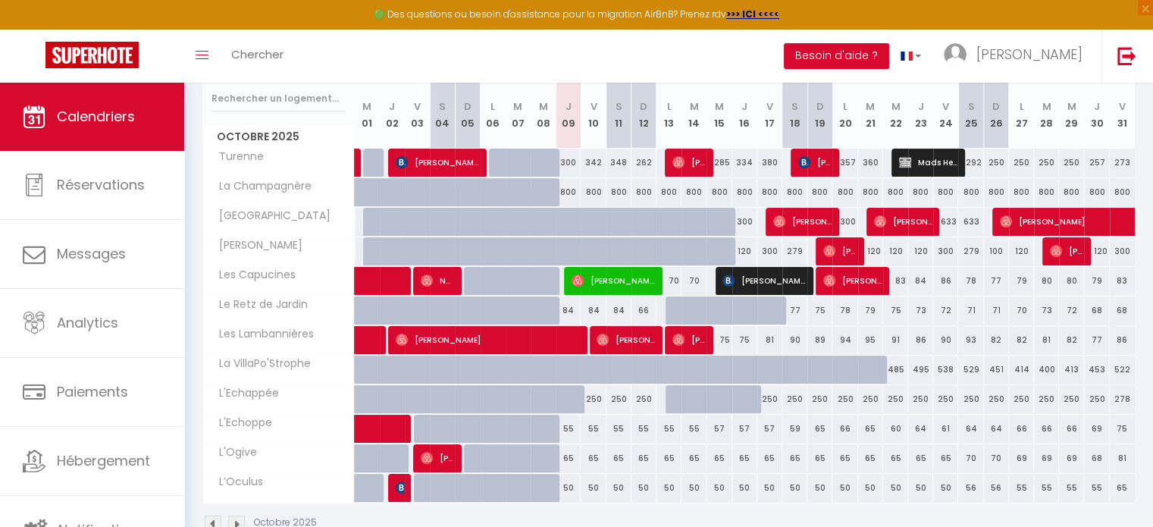
click at [542, 312] on div at bounding box center [552, 319] width 25 height 29
type input "84"
type input "Mer 08 Octobre 2025"
type input "Jeu 09 Octobre 2025"
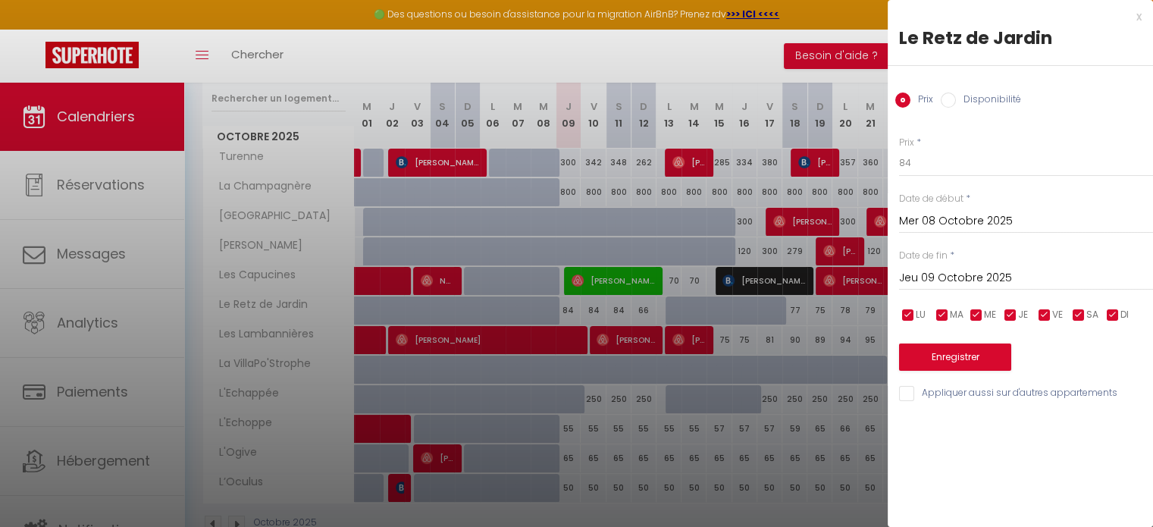
click at [713, 296] on div at bounding box center [576, 263] width 1153 height 527
